Goal: Find specific page/section: Find specific page/section

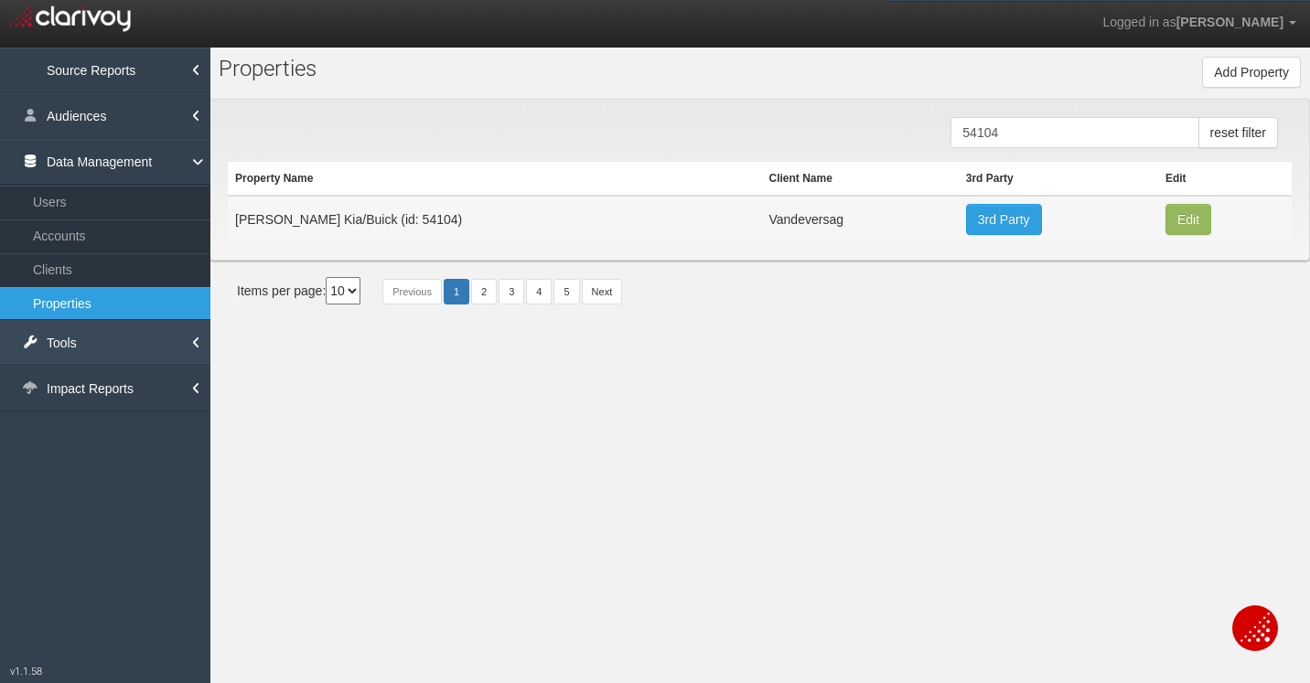
click at [118, 341] on link "Tools" at bounding box center [105, 343] width 210 height 46
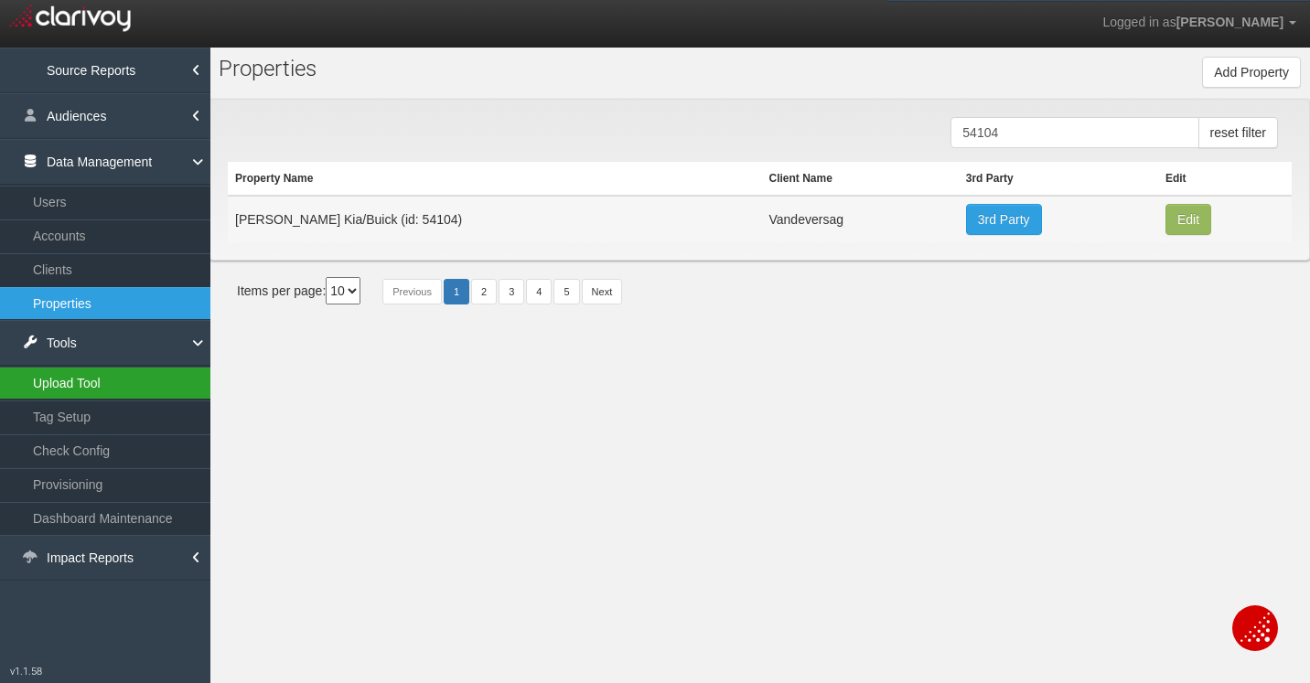
click at [120, 376] on link "Upload Tool" at bounding box center [105, 383] width 210 height 33
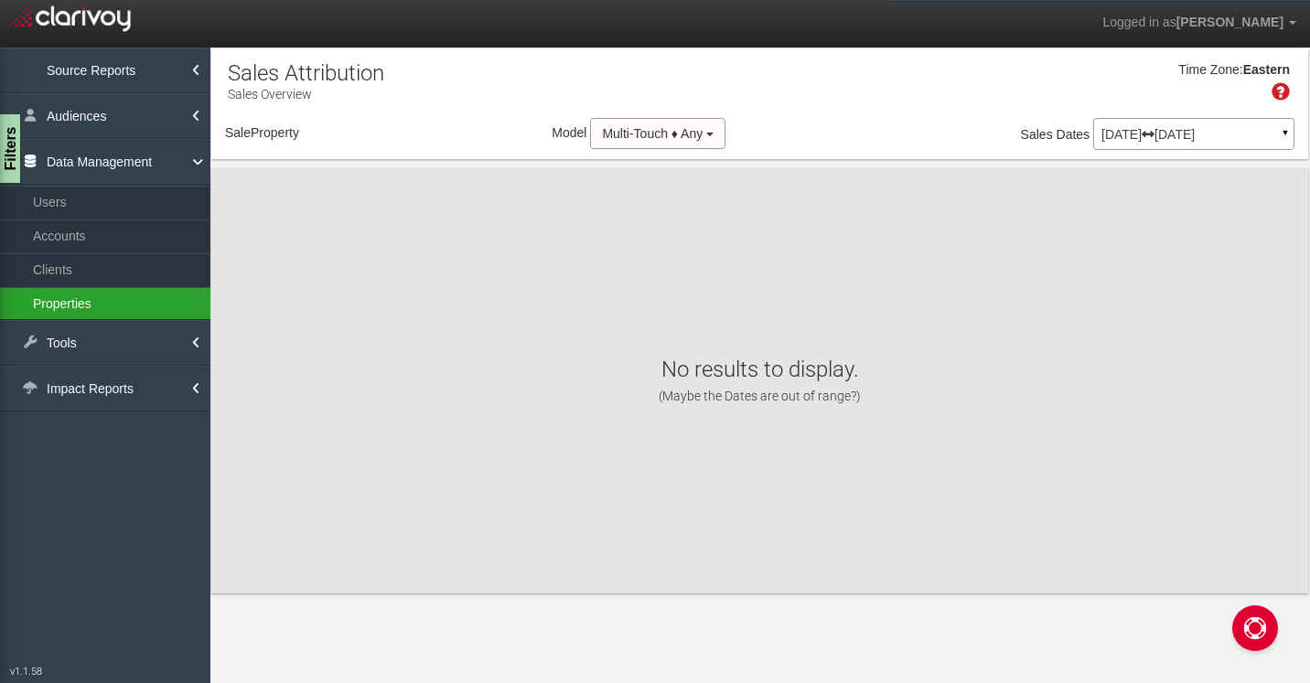
click at [83, 293] on link "Properties" at bounding box center [105, 303] width 210 height 33
